Goal: Transaction & Acquisition: Purchase product/service

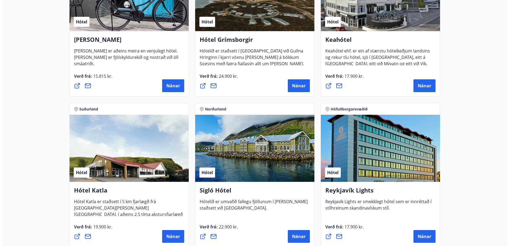
scroll to position [301, 0]
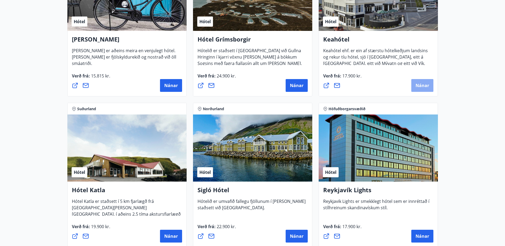
click at [421, 88] on button "Nánar" at bounding box center [422, 85] width 22 height 13
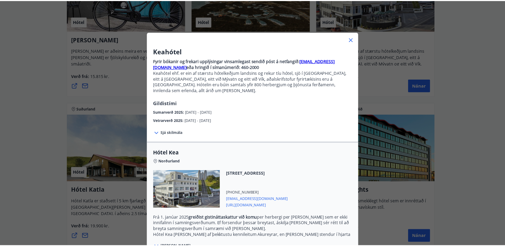
scroll to position [52, 0]
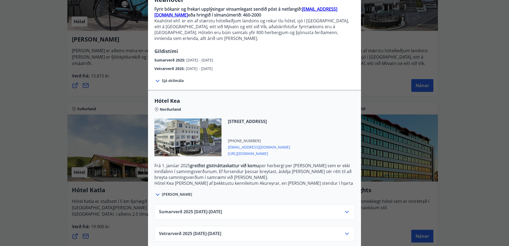
click at [478, 188] on div "Keahótel Fyrir bókanir og frekari upplýsingar vinsamlegast sendið póst á netfan…" at bounding box center [254, 71] width 509 height 246
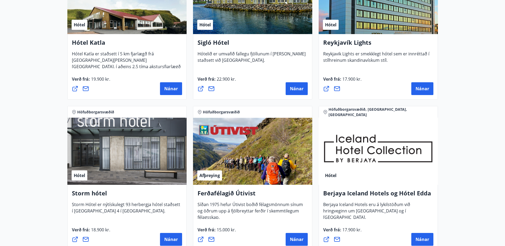
click at [325, 182] on div "Hótel" at bounding box center [378, 151] width 119 height 67
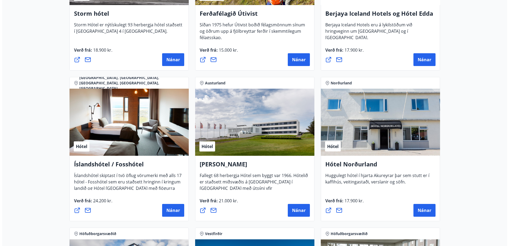
scroll to position [629, 0]
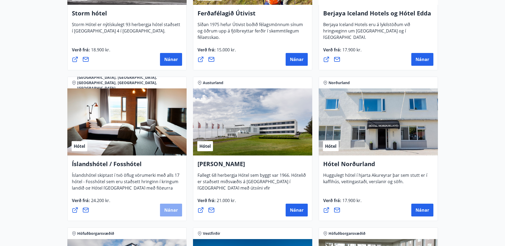
click at [176, 211] on span "Nánar" at bounding box center [171, 210] width 14 height 6
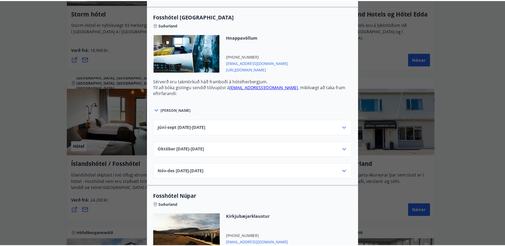
scroll to position [0, 0]
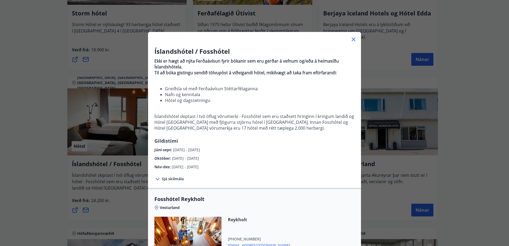
click at [13, 212] on div "Íslandshótel / Fosshótel Ekki er hægt að nýta Ferðaávísun fyrir bókanir sem eru…" at bounding box center [254, 123] width 509 height 246
click at [15, 211] on div "Íslandshótel / Fosshótel Ekki er hægt að nýta Ferðaávísun fyrir bókanir sem eru…" at bounding box center [254, 123] width 509 height 246
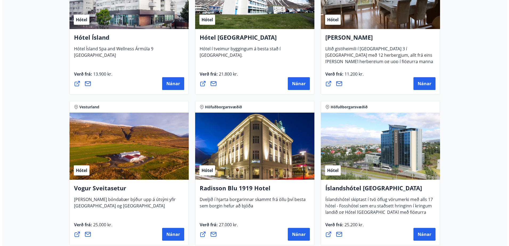
scroll to position [927, 0]
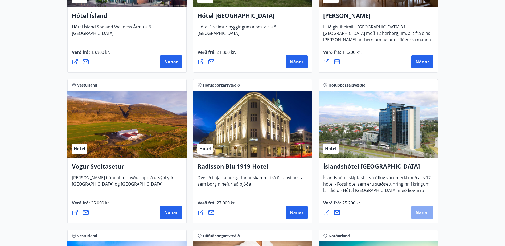
click at [424, 213] on span "Nánar" at bounding box center [422, 212] width 14 height 6
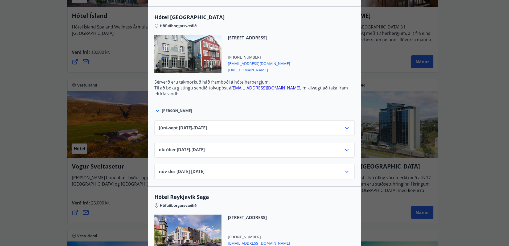
scroll to position [362, 0]
click at [344, 148] on icon at bounding box center [347, 149] width 6 height 6
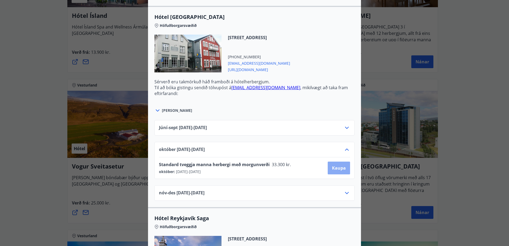
click at [338, 165] on span "Kaupa" at bounding box center [339, 168] width 14 height 6
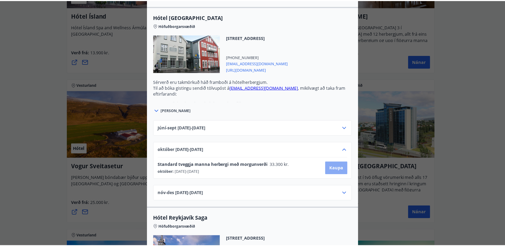
scroll to position [1, 0]
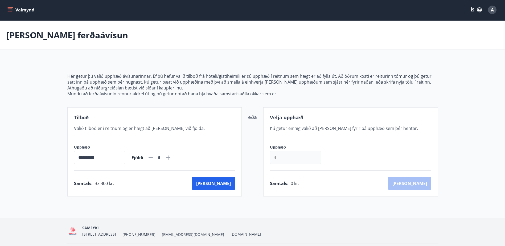
click at [171, 157] on icon at bounding box center [168, 157] width 6 height 6
type input "*"
click at [230, 185] on button "[PERSON_NAME]" at bounding box center [213, 183] width 43 height 13
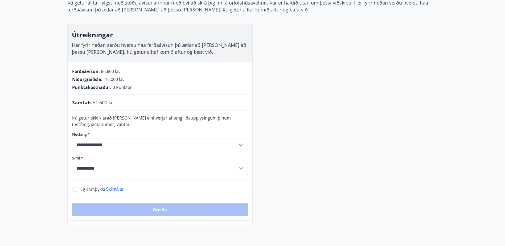
scroll to position [62, 0]
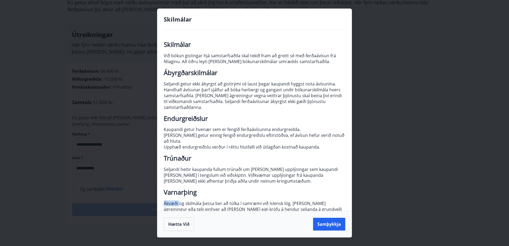
click at [73, 193] on div "Skilmálar Skilmálar Við bókun gistingar hjá samstarfsaðila skal tekið fram að g…" at bounding box center [254, 123] width 509 height 246
click at [327, 232] on div "Hætta við Samþykkja" at bounding box center [254, 224] width 194 height 26
click at [333, 224] on button "Samþykkja" at bounding box center [329, 224] width 32 height 13
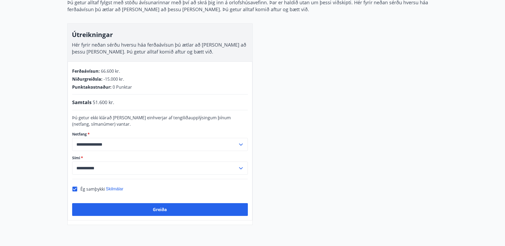
scroll to position [0, 0]
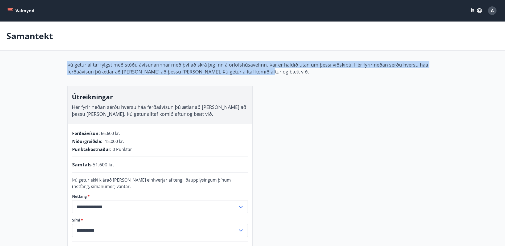
drag, startPoint x: 304, startPoint y: 83, endPoint x: 156, endPoint y: 32, distance: 156.7
click at [156, 32] on main "**********" at bounding box center [252, 155] width 505 height 266
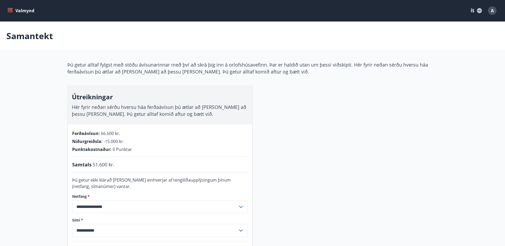
click at [297, 123] on div "**********" at bounding box center [252, 174] width 370 height 226
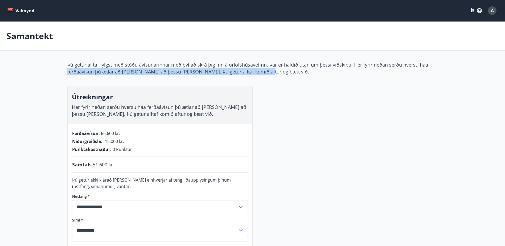
drag, startPoint x: 283, startPoint y: 77, endPoint x: 58, endPoint y: 68, distance: 225.1
click at [58, 68] on main "**********" at bounding box center [252, 155] width 505 height 266
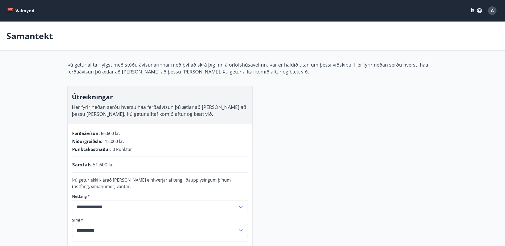
click at [155, 67] on p "Þú getur alltaf fylgst með stöðu ávísunarinnar með því að skrá þig inn á orlofs…" at bounding box center [252, 68] width 370 height 14
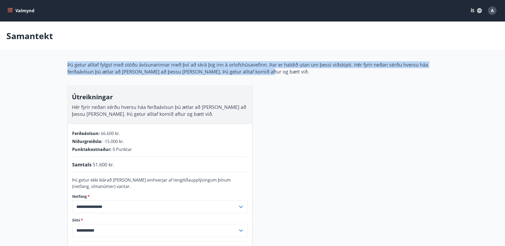
drag, startPoint x: 65, startPoint y: 60, endPoint x: 329, endPoint y: 105, distance: 267.7
click at [329, 105] on main "**********" at bounding box center [252, 155] width 505 height 266
click at [329, 105] on div "**********" at bounding box center [252, 174] width 370 height 226
drag, startPoint x: 268, startPoint y: 76, endPoint x: 42, endPoint y: 36, distance: 229.6
click at [42, 36] on main "**********" at bounding box center [252, 155] width 505 height 266
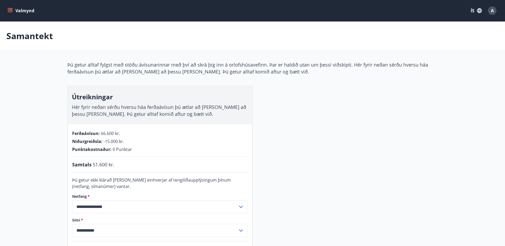
drag, startPoint x: 42, startPoint y: 36, endPoint x: 27, endPoint y: 92, distance: 57.2
click at [27, 92] on main "**********" at bounding box center [252, 155] width 505 height 266
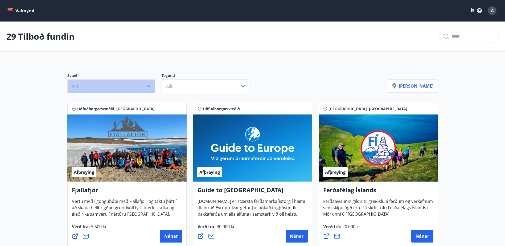
click at [144, 81] on button "Allt" at bounding box center [111, 86] width 88 height 14
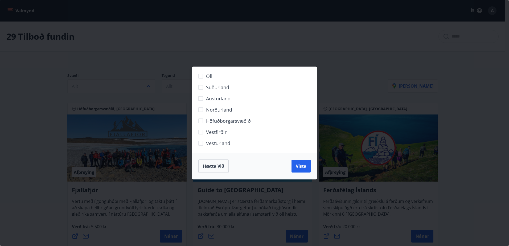
click at [207, 119] on span "Höfuðborgarsvæðið" at bounding box center [228, 120] width 45 height 7
click at [308, 164] on button "Vista" at bounding box center [300, 166] width 19 height 13
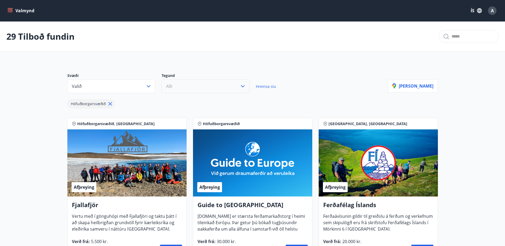
click at [214, 82] on button "Allt" at bounding box center [206, 86] width 88 height 14
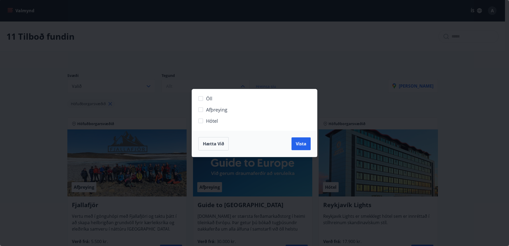
click at [209, 122] on span "Hótel" at bounding box center [212, 120] width 12 height 7
click at [306, 143] on button "Vista" at bounding box center [300, 143] width 19 height 13
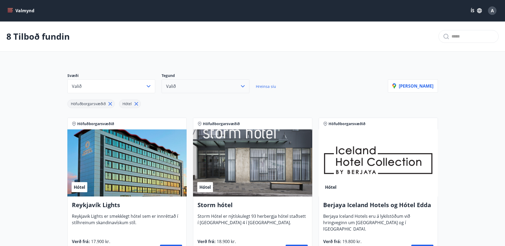
click at [208, 86] on button "Valið" at bounding box center [206, 86] width 88 height 14
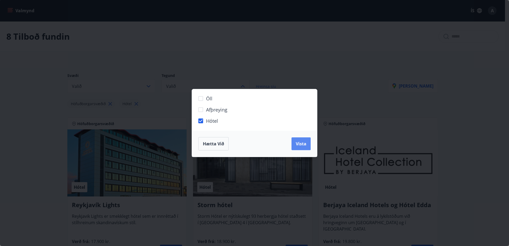
click at [305, 145] on span "Vista" at bounding box center [301, 144] width 11 height 6
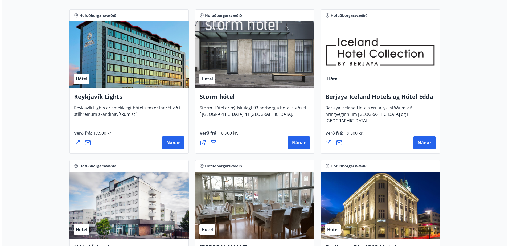
scroll to position [109, 0]
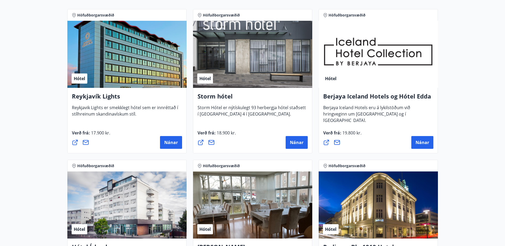
click at [365, 51] on div "Hótel" at bounding box center [378, 54] width 119 height 67
click at [426, 139] on button "Nánar" at bounding box center [422, 142] width 22 height 13
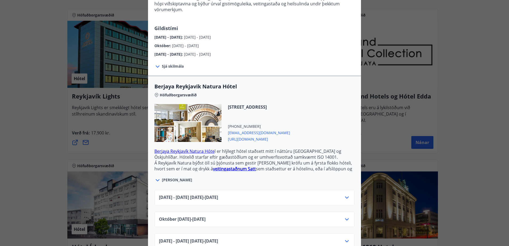
scroll to position [76, 0]
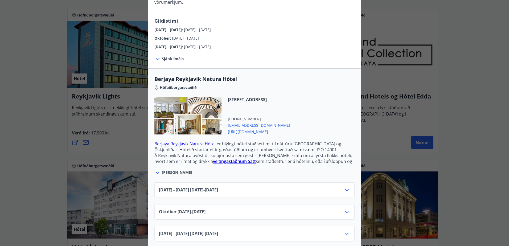
click at [340, 209] on div "Október 01.10.25 - 31.10.25" at bounding box center [254, 214] width 191 height 11
click at [345, 209] on icon at bounding box center [347, 212] width 6 height 6
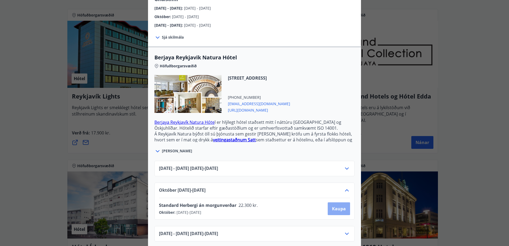
click at [336, 206] on span "Kaupa" at bounding box center [339, 209] width 14 height 6
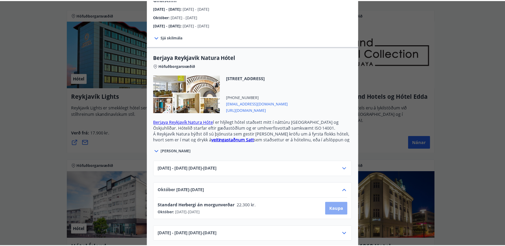
scroll to position [1, 0]
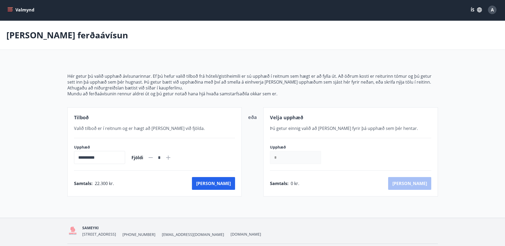
drag, startPoint x: 174, startPoint y: 163, endPoint x: 176, endPoint y: 158, distance: 4.8
click at [171, 158] on div "Fjöldi *" at bounding box center [151, 157] width 40 height 13
click at [171, 158] on icon at bounding box center [168, 157] width 6 height 6
type input "*"
click at [223, 188] on button "[PERSON_NAME]" at bounding box center [213, 183] width 43 height 13
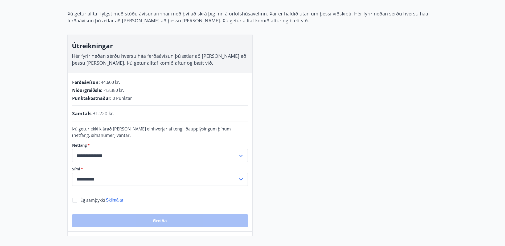
scroll to position [51, 0]
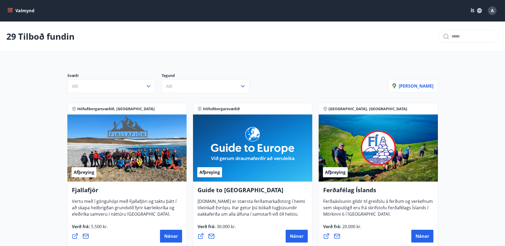
click at [142, 93] on div "Svæði Allt Tegund Allt Sýna kort" at bounding box center [252, 80] width 383 height 37
click at [141, 92] on button "Allt" at bounding box center [111, 86] width 88 height 14
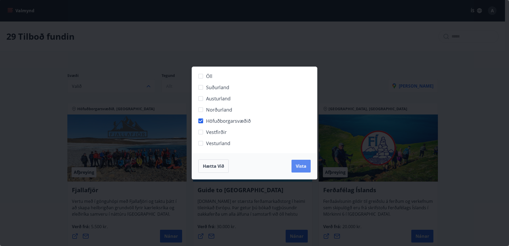
click at [305, 165] on span "Vista" at bounding box center [301, 166] width 11 height 6
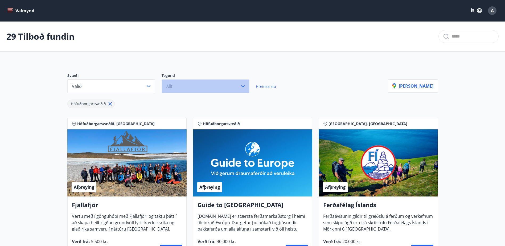
click at [195, 84] on button "Allt" at bounding box center [206, 86] width 88 height 14
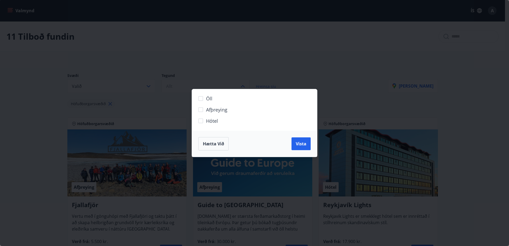
click at [216, 113] on label "Afþreying" at bounding box center [250, 111] width 111 height 11
click at [213, 116] on label "Afþreying" at bounding box center [250, 111] width 111 height 11
click at [209, 119] on span "Hótel" at bounding box center [212, 120] width 12 height 7
click at [299, 144] on span "Vista" at bounding box center [301, 144] width 11 height 6
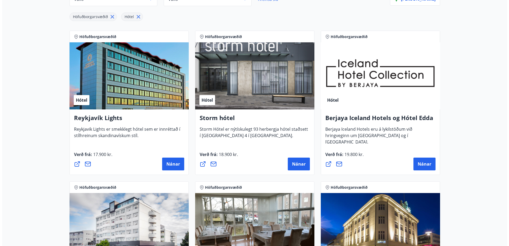
scroll to position [62, 0]
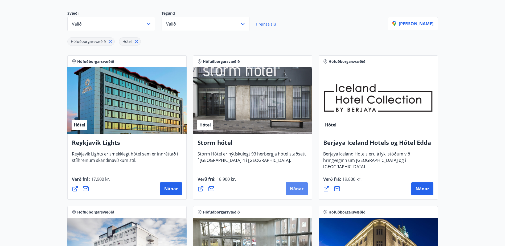
click at [298, 187] on span "Nánar" at bounding box center [297, 189] width 14 height 6
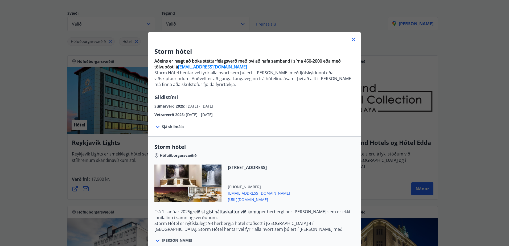
scroll to position [52, 0]
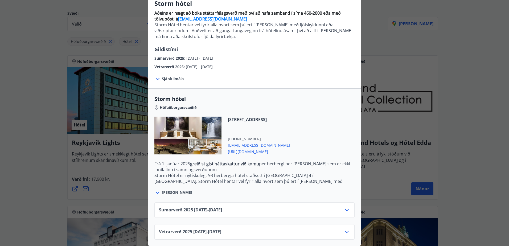
click at [188, 132] on div at bounding box center [187, 136] width 67 height 38
click at [244, 149] on span "https://www.keahotels.is/is/hotelin/storm-hotel" at bounding box center [259, 151] width 62 height 6
click at [266, 202] on div "Sumarverð 2025 16.05.25 - 30.09.25" at bounding box center [254, 209] width 200 height 15
click at [344, 229] on icon at bounding box center [347, 232] width 6 height 6
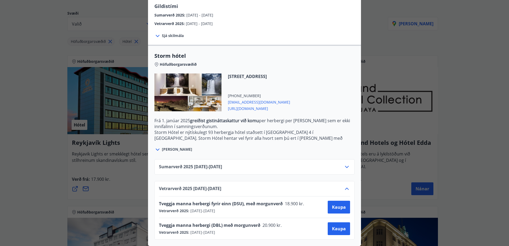
scroll to position [0, 0]
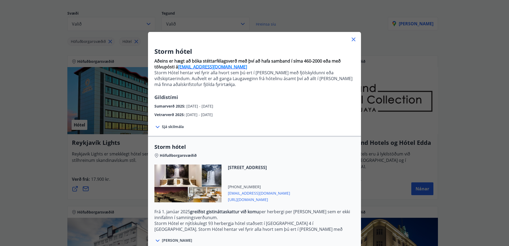
click at [468, 182] on div "Storm hótel Aðeins er hægt að bóka stéttarfélagsverð með því að hafa samband í …" at bounding box center [254, 123] width 509 height 246
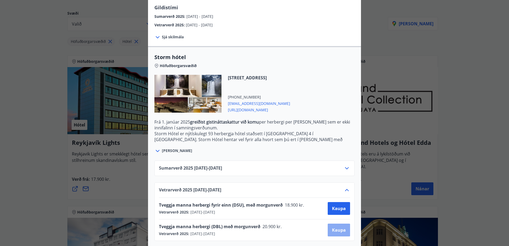
click at [340, 225] on button "Kaupa" at bounding box center [339, 230] width 22 height 13
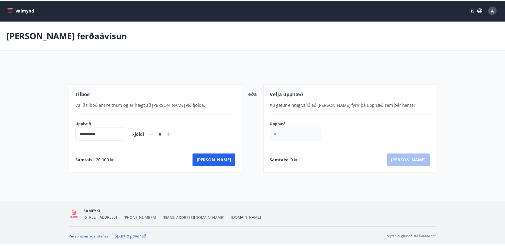
scroll to position [1, 0]
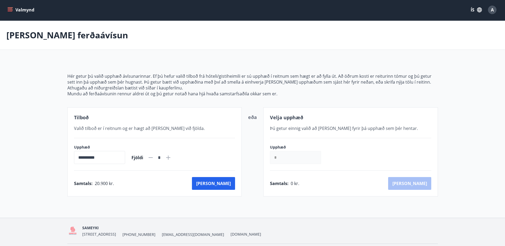
click at [170, 158] on icon at bounding box center [168, 157] width 4 height 4
type input "*"
click at [225, 184] on button "[PERSON_NAME]" at bounding box center [213, 183] width 43 height 13
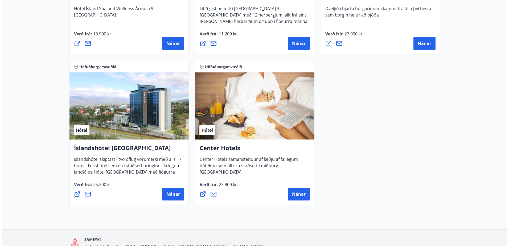
scroll to position [359, 0]
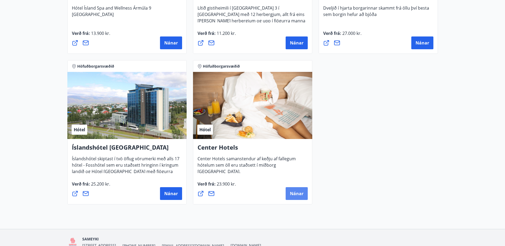
click at [299, 193] on span "Nánar" at bounding box center [297, 194] width 14 height 6
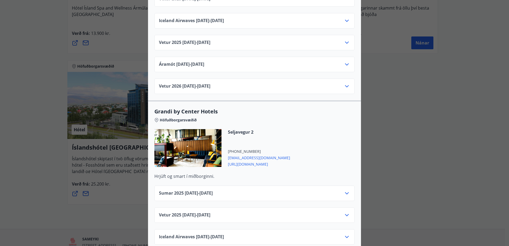
scroll to position [0, 0]
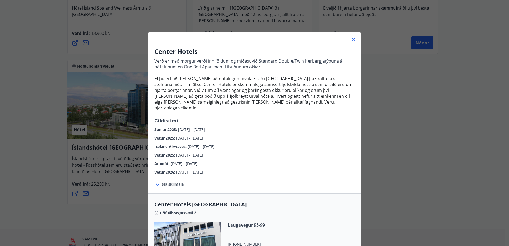
click at [414, 172] on div "Center Hotels Verð er með morgunverði inniföldum og miðast við Standard Double/…" at bounding box center [254, 123] width 509 height 246
click at [352, 38] on icon at bounding box center [353, 39] width 6 height 6
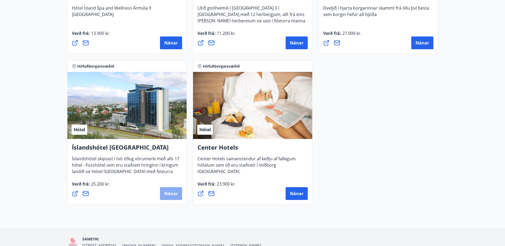
click at [167, 193] on span "Nánar" at bounding box center [171, 194] width 14 height 6
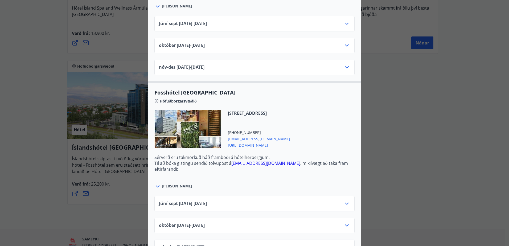
scroll to position [760, 0]
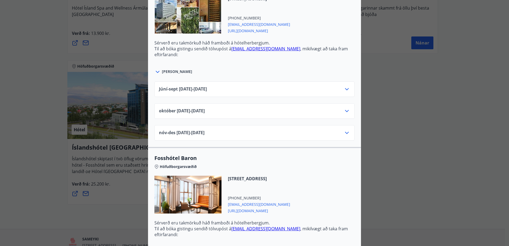
click at [344, 113] on icon at bounding box center [347, 111] width 6 height 6
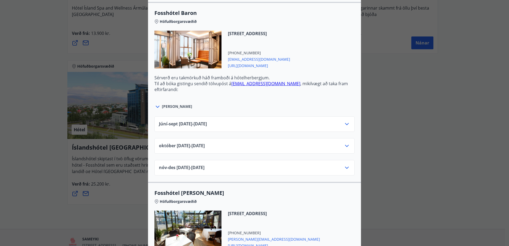
scroll to position [970, 0]
click at [345, 145] on icon at bounding box center [347, 145] width 4 height 2
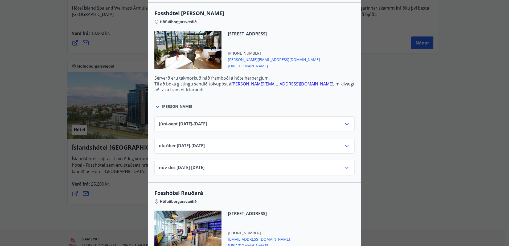
scroll to position [1214, 0]
click at [344, 147] on icon at bounding box center [347, 145] width 6 height 6
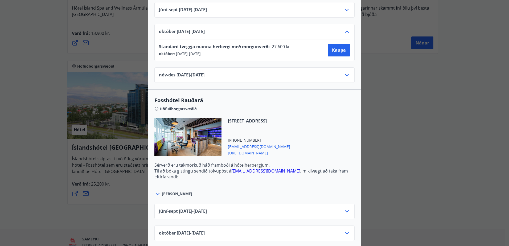
scroll to position [1356, 0]
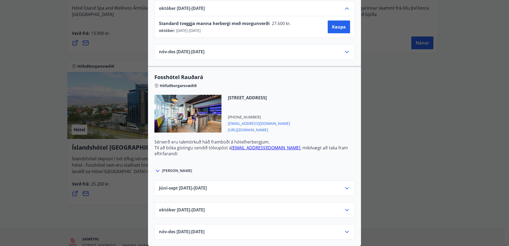
click at [339, 207] on div "október 01.10.25 - 31.10.25" at bounding box center [254, 212] width 191 height 11
click at [345, 208] on icon at bounding box center [347, 210] width 6 height 6
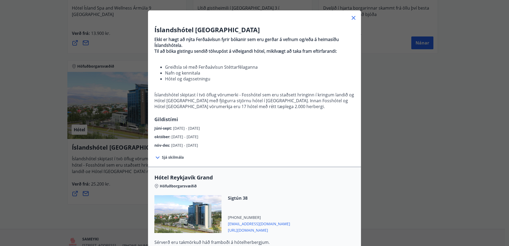
scroll to position [0, 0]
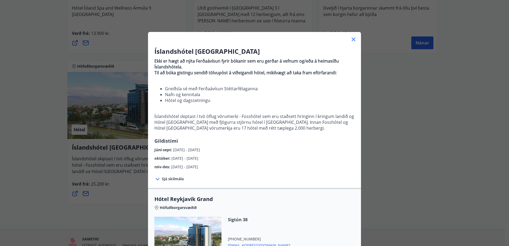
click at [350, 42] on icon at bounding box center [353, 39] width 6 height 6
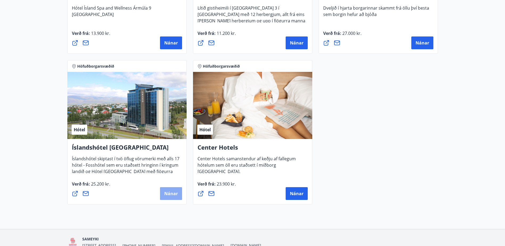
click at [171, 195] on span "Nánar" at bounding box center [171, 194] width 14 height 6
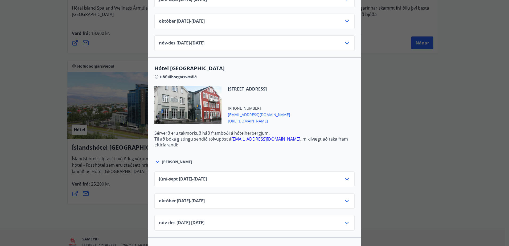
scroll to position [310, 0]
click at [346, 201] on icon at bounding box center [347, 201] width 4 height 2
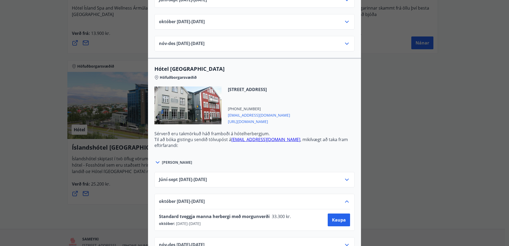
scroll to position [374, 0]
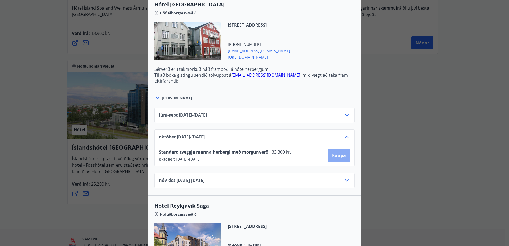
click at [337, 159] on button "Kaupa" at bounding box center [339, 155] width 22 height 13
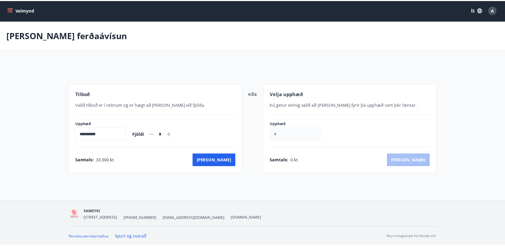
scroll to position [1, 0]
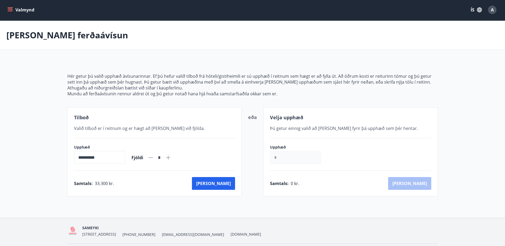
click at [171, 160] on icon at bounding box center [168, 157] width 6 height 6
type input "*"
click at [227, 182] on button "[PERSON_NAME]" at bounding box center [213, 183] width 43 height 13
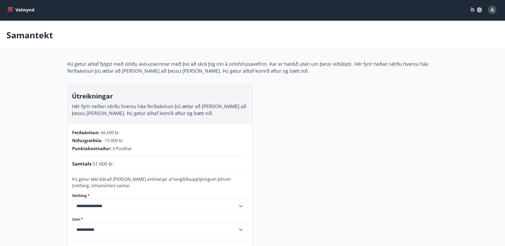
scroll to position [107, 0]
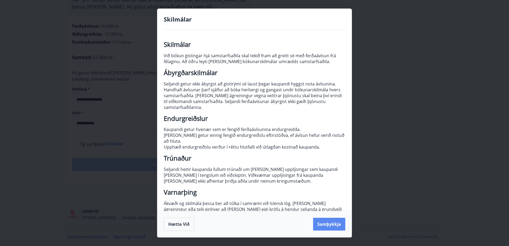
click at [334, 228] on button "Samþykkja" at bounding box center [329, 224] width 32 height 13
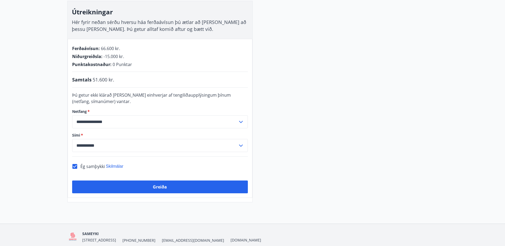
scroll to position [84, 0]
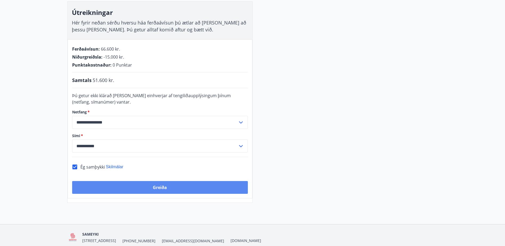
click at [180, 186] on button "Greiða" at bounding box center [160, 187] width 176 height 13
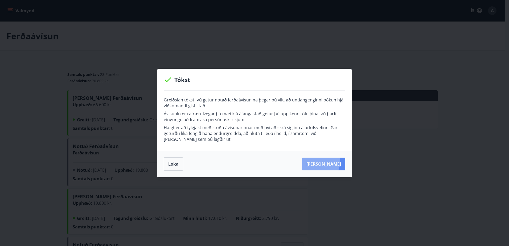
click at [328, 162] on button "[PERSON_NAME]" at bounding box center [323, 164] width 43 height 13
click at [175, 169] on button "Loka" at bounding box center [173, 163] width 19 height 13
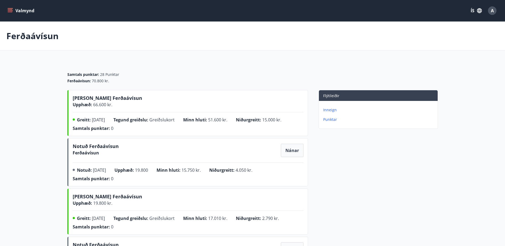
click at [328, 110] on p "Inneign" at bounding box center [379, 109] width 112 height 5
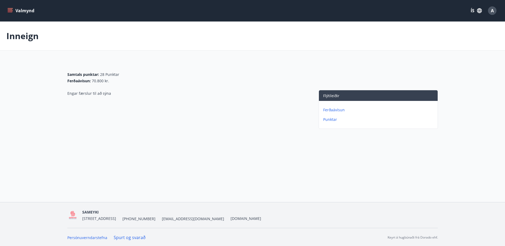
click at [11, 14] on button "Valmynd" at bounding box center [21, 11] width 30 height 10
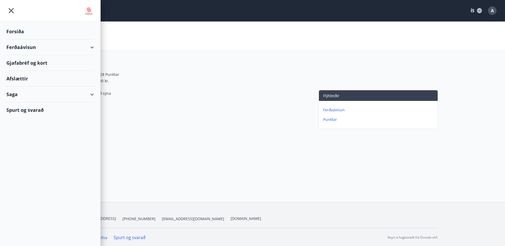
click at [23, 80] on div "Afslættir" at bounding box center [50, 79] width 88 height 16
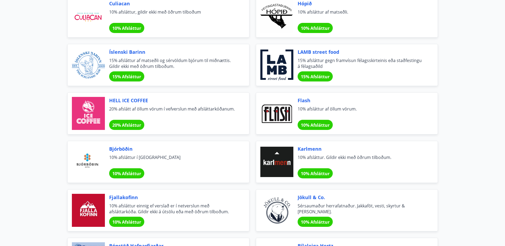
scroll to position [1575, 0]
